Goal: Navigation & Orientation: Find specific page/section

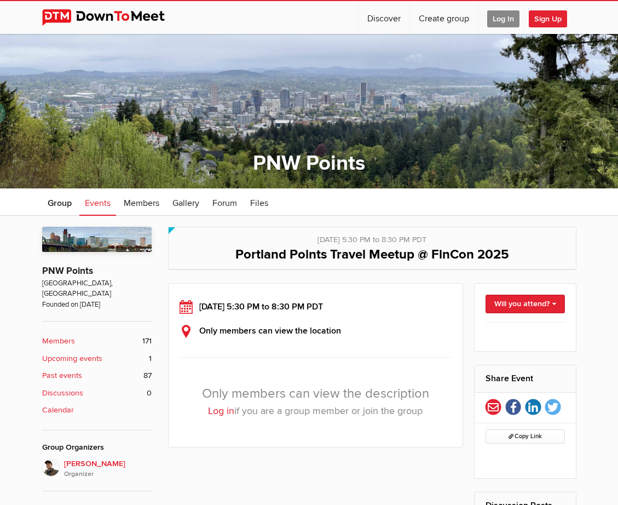
click at [507, 15] on span "Log In" at bounding box center [503, 18] width 32 height 17
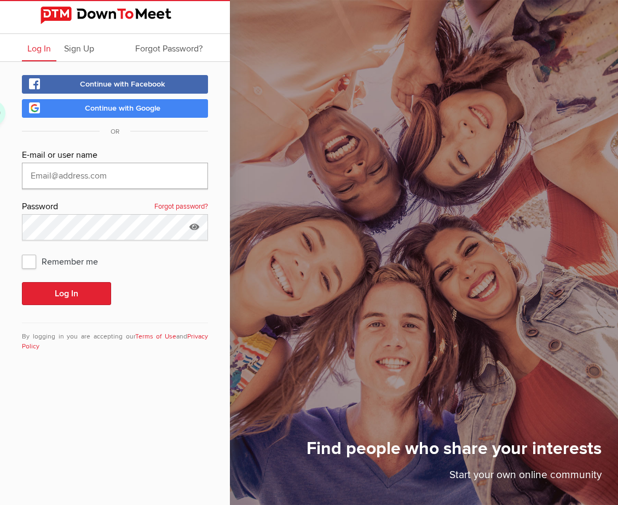
click at [135, 181] on input "text" at bounding box center [115, 176] width 186 height 26
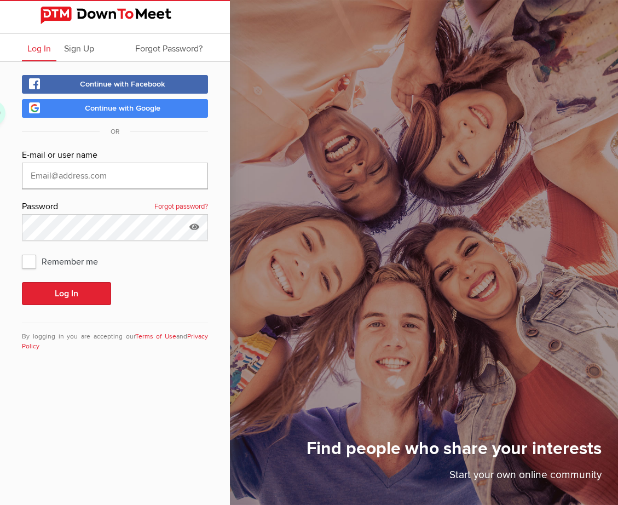
click at [135, 181] on input "text" at bounding box center [115, 176] width 186 height 26
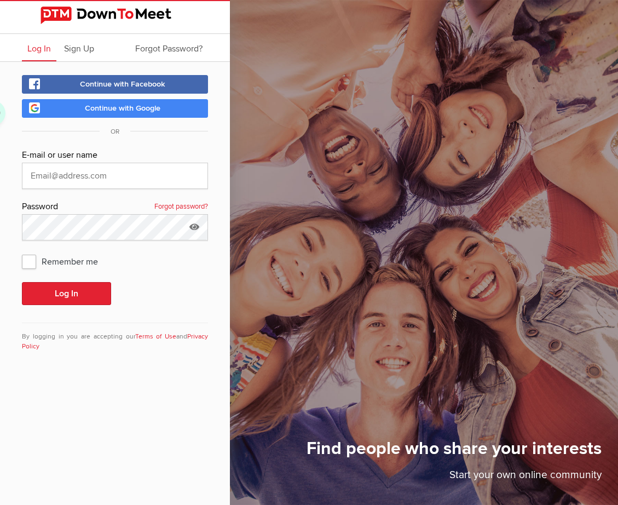
click at [130, 107] on span "Continue with Google" at bounding box center [123, 107] width 76 height 9
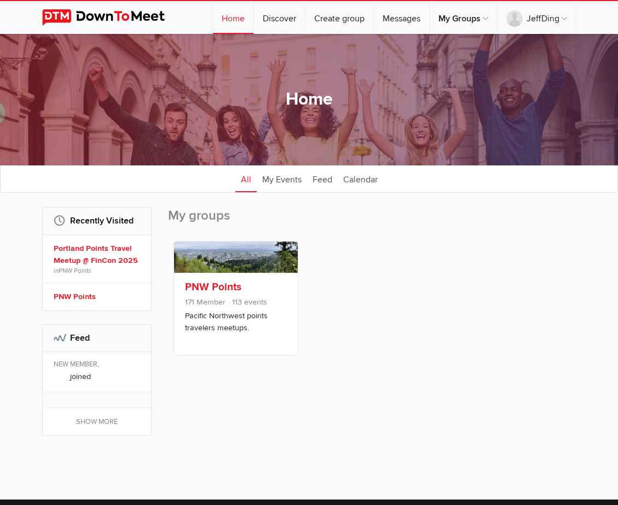
click at [252, 268] on link at bounding box center [236, 256] width 124 height 31
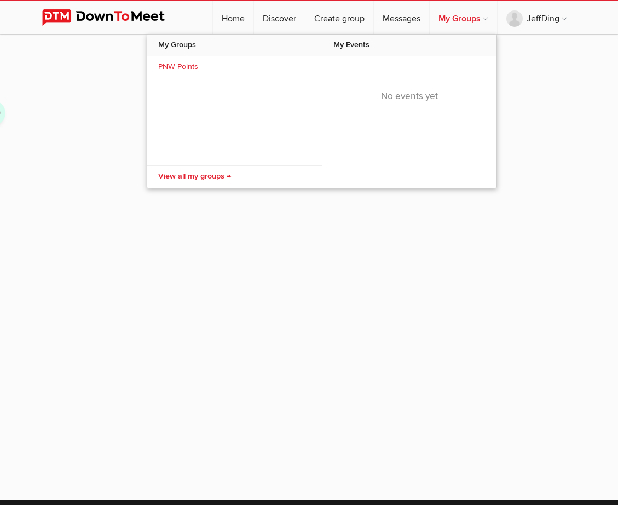
click at [467, 19] on link "My Groups" at bounding box center [463, 17] width 67 height 33
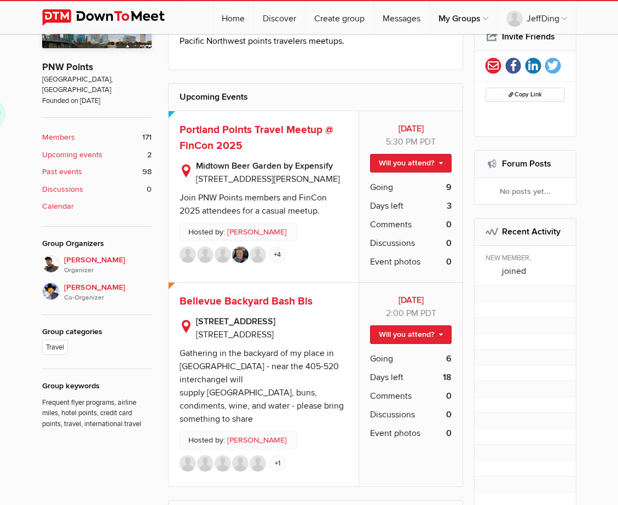
scroll to position [181, 0]
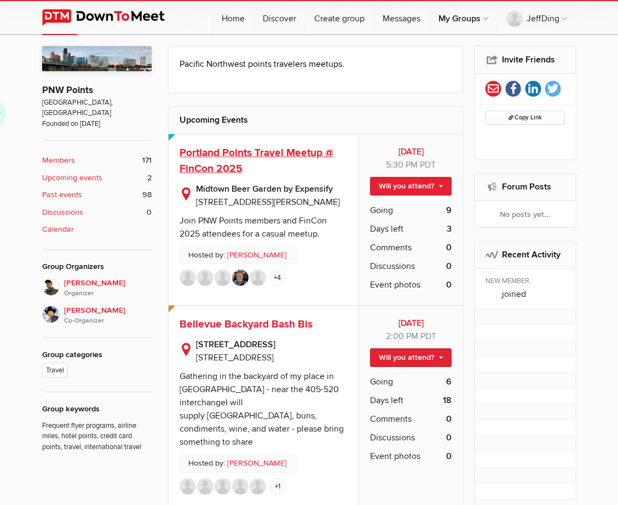
click at [290, 149] on span "Portland Points Travel Meetup @ FinCon 2025" at bounding box center [257, 160] width 154 height 29
